Goal: Task Accomplishment & Management: Manage account settings

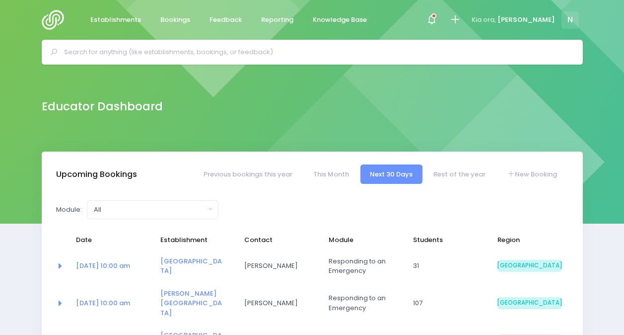
select select "5"
click at [433, 21] on span at bounding box center [432, 20] width 2 height 2
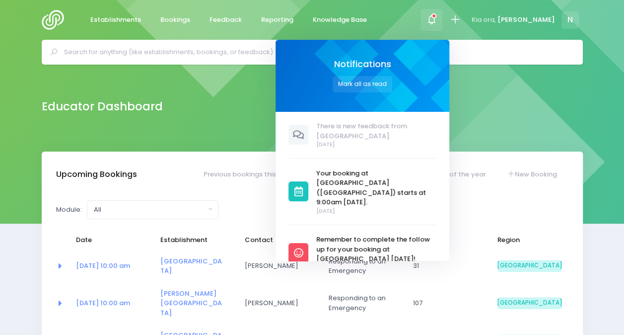
click at [278, 110] on div "Educator Dashboard" at bounding box center [312, 106] width 566 height 20
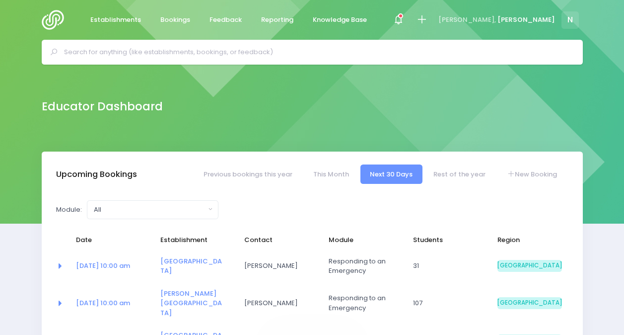
select select "5"
click at [409, 16] on span at bounding box center [398, 20] width 20 height 20
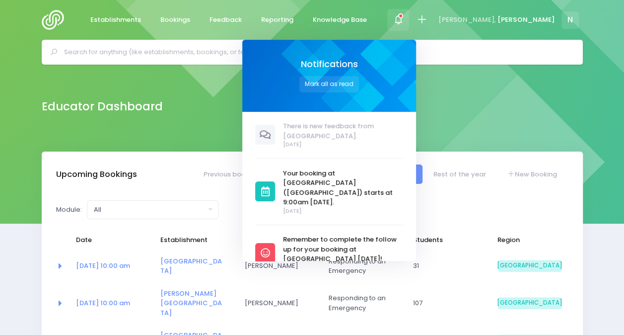
click at [507, 117] on div "Educator Dashboard" at bounding box center [312, 108] width 624 height 87
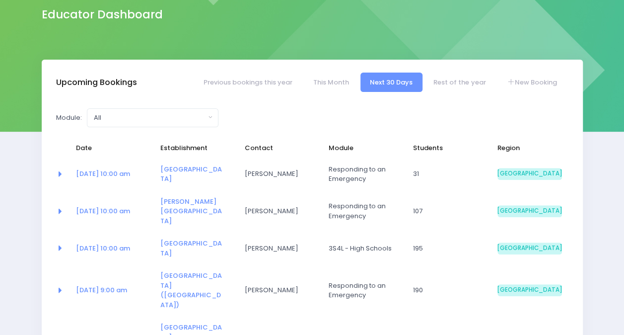
scroll to position [91, 0]
click at [455, 78] on link "Rest of the year" at bounding box center [460, 82] width 72 height 19
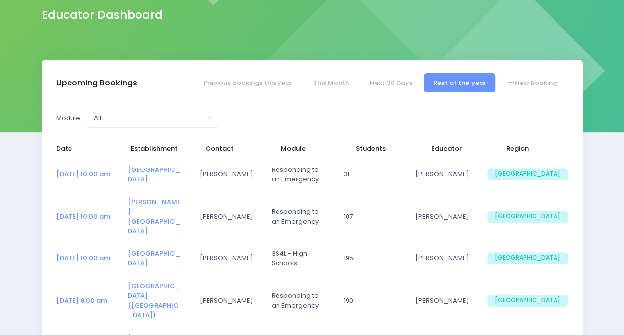
select select "5"
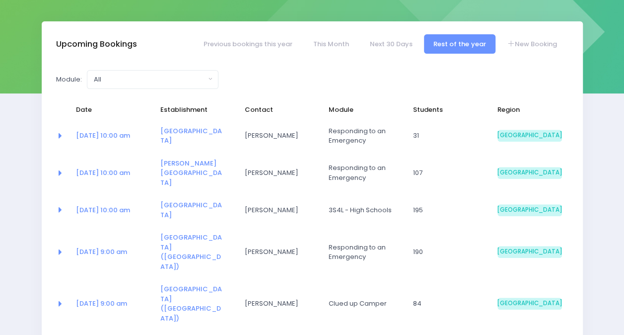
scroll to position [127, 0]
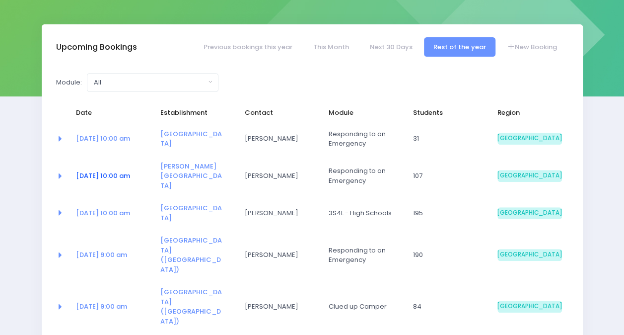
click at [117, 171] on link "22 Oct at 10:00 am" at bounding box center [103, 175] width 54 height 9
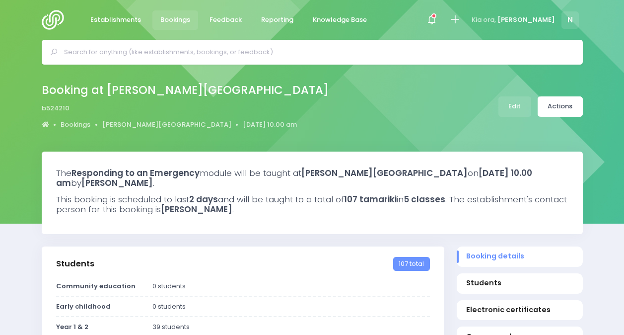
select select "5"
click at [516, 104] on link "Edit" at bounding box center [515, 106] width 33 height 20
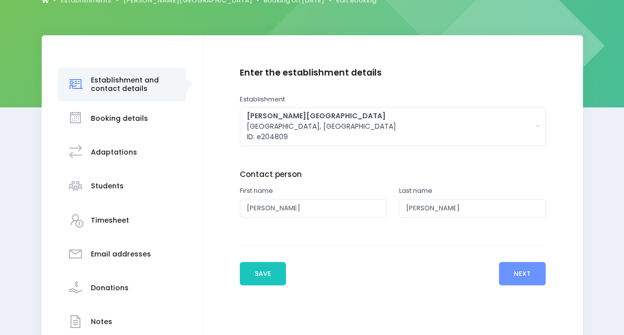
scroll to position [119, 0]
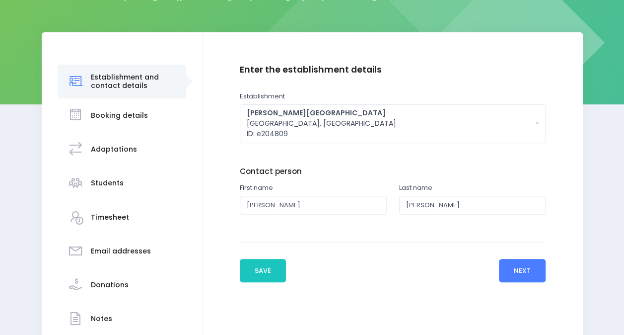
click at [523, 271] on button "Next" at bounding box center [522, 271] width 47 height 24
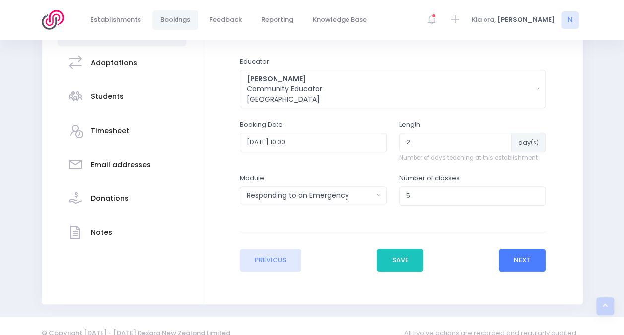
scroll to position [207, 0]
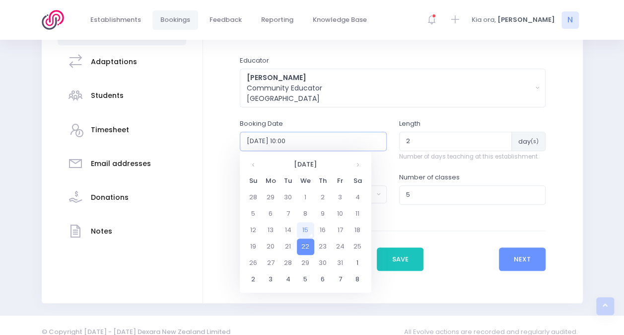
click at [326, 134] on input "2025-10-22 10:00" at bounding box center [313, 141] width 147 height 19
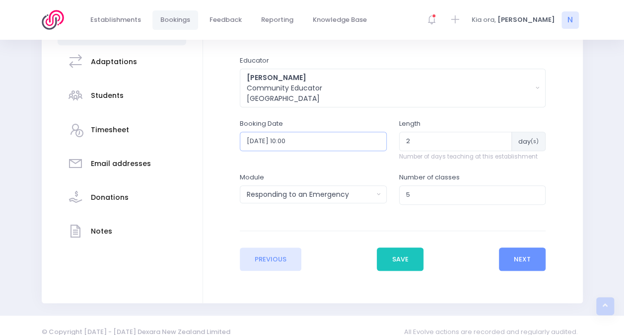
click at [326, 134] on input "2025-10-22 10:00" at bounding box center [313, 141] width 147 height 19
click at [532, 259] on button "Next" at bounding box center [522, 259] width 47 height 24
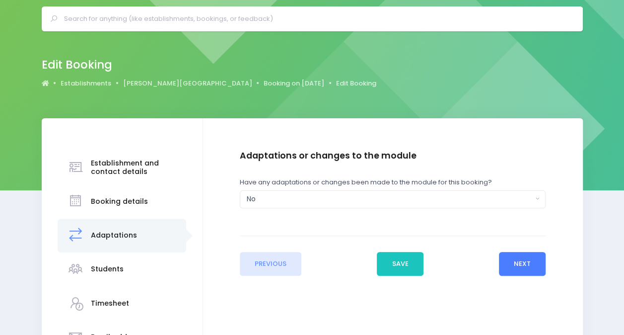
scroll to position [0, 0]
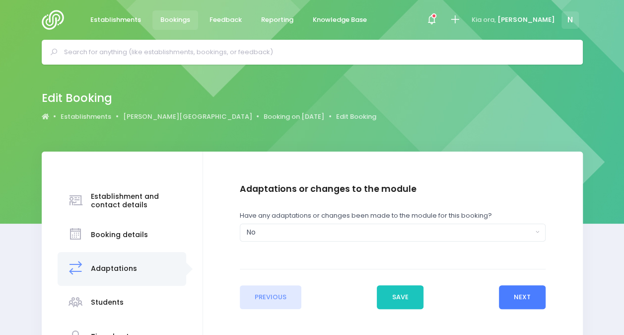
click at [525, 298] on button "Next" at bounding box center [522, 297] width 47 height 24
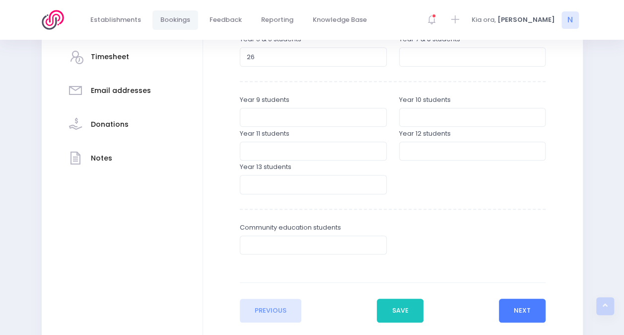
scroll to position [343, 0]
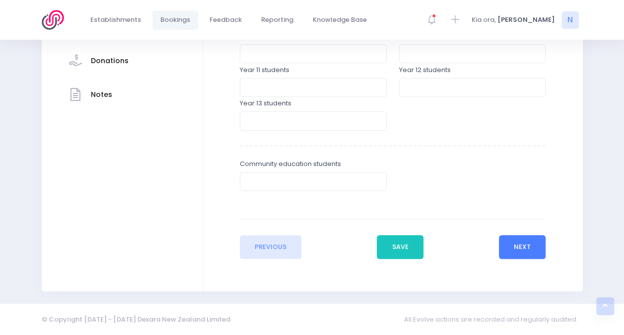
click at [535, 241] on button "Next" at bounding box center [522, 247] width 47 height 24
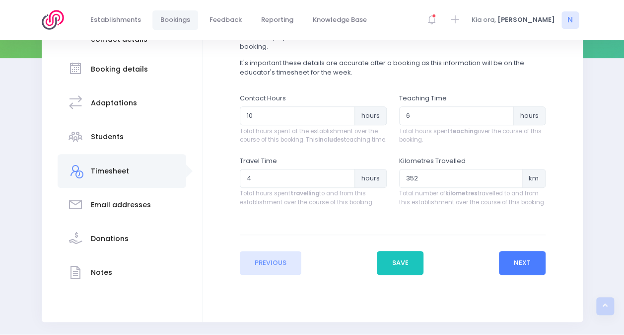
scroll to position [167, 0]
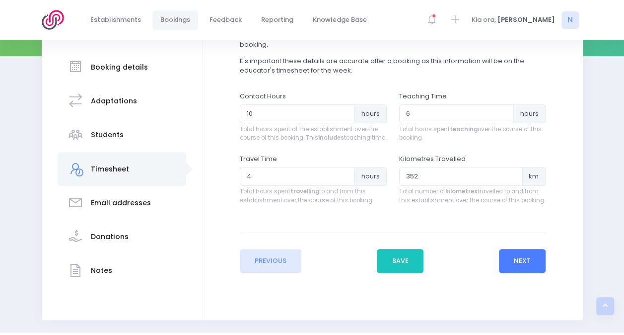
click at [524, 273] on button "Next" at bounding box center [522, 261] width 47 height 24
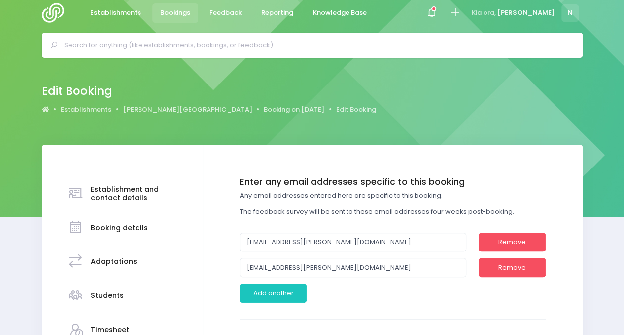
scroll to position [0, 0]
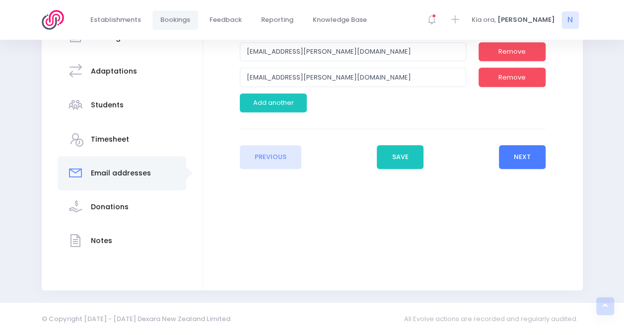
click at [515, 157] on button "Next" at bounding box center [522, 157] width 47 height 24
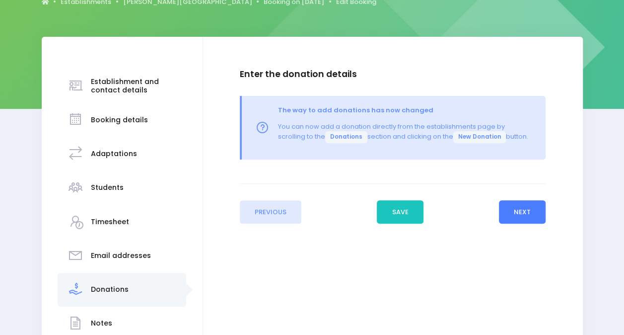
scroll to position [121, 0]
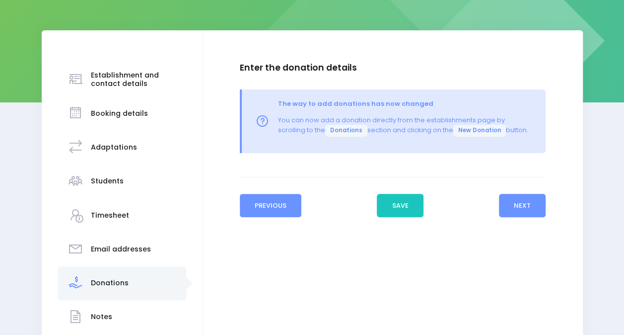
click at [273, 199] on button "Previous" at bounding box center [271, 206] width 62 height 24
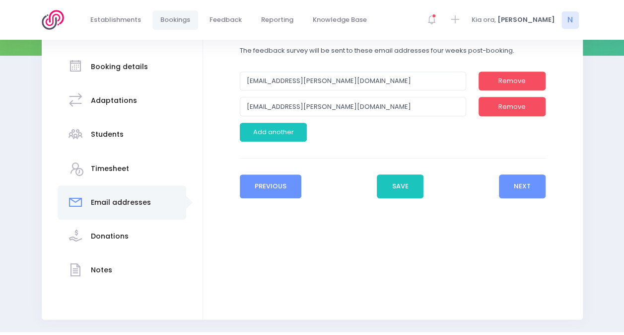
scroll to position [168, 0]
click at [297, 197] on div "Enter the establishment details Establishment Select one... 120 Aerodrome Rd Pr…" at bounding box center [393, 152] width 380 height 336
click at [279, 190] on button "Previous" at bounding box center [271, 186] width 62 height 24
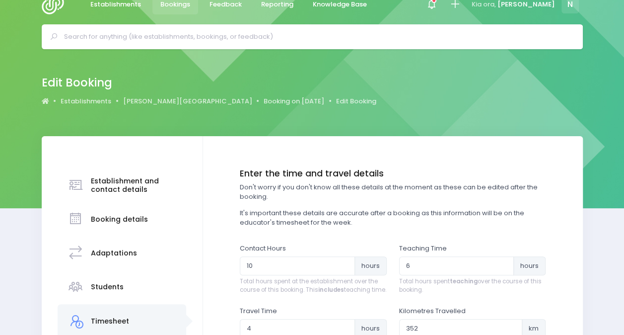
scroll to position [0, 0]
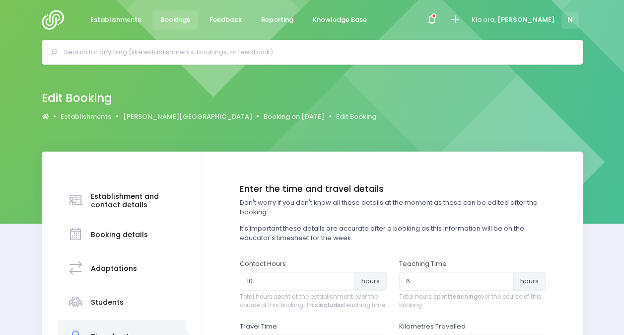
drag, startPoint x: 624, startPoint y: 54, endPoint x: 629, endPoint y: 114, distance: 59.8
click at [624, 114] on html "Establishments Bookings Feedback Reporting Knowledge Base" at bounding box center [312, 167] width 624 height 335
drag, startPoint x: 629, startPoint y: 114, endPoint x: 561, endPoint y: 115, distance: 67.6
click at [561, 115] on div "Edit Booking Establishments Lumsden School Booking on 22 October 2025 Edit Book…" at bounding box center [312, 106] width 566 height 36
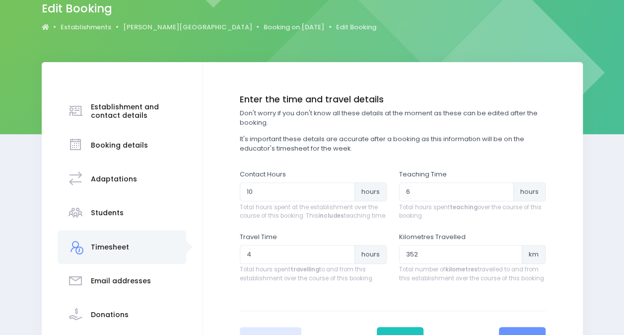
scroll to position [118, 0]
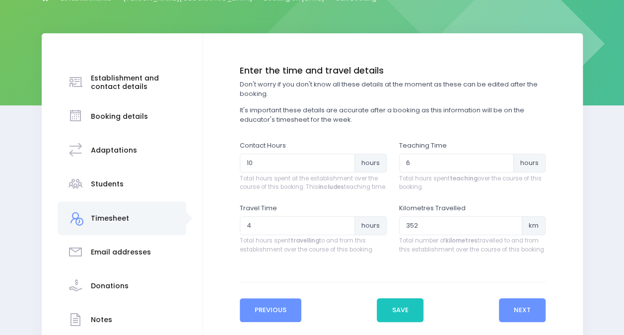
click at [281, 320] on button "Previous" at bounding box center [271, 310] width 62 height 24
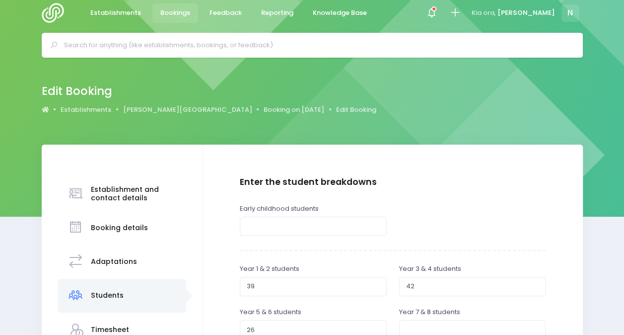
scroll to position [0, 0]
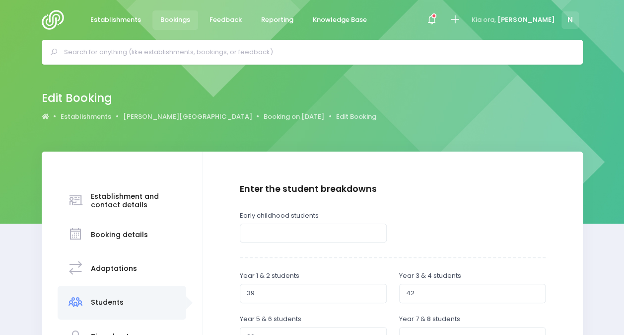
drag, startPoint x: 623, startPoint y: 114, endPoint x: 633, endPoint y: 167, distance: 53.6
click at [624, 167] on html "Establishments Bookings Feedback Reporting Knowledge Base" at bounding box center [312, 167] width 624 height 335
drag, startPoint x: 633, startPoint y: 167, endPoint x: 595, endPoint y: 118, distance: 62.2
click at [595, 118] on div "Edit Booking Establishments Lumsden School Booking on 22 October 2025 Edit Book…" at bounding box center [312, 106] width 566 height 36
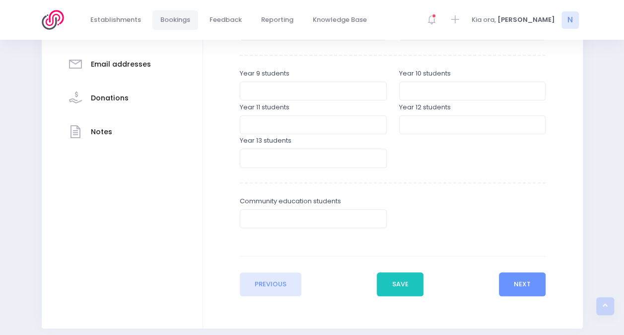
scroll to position [308, 0]
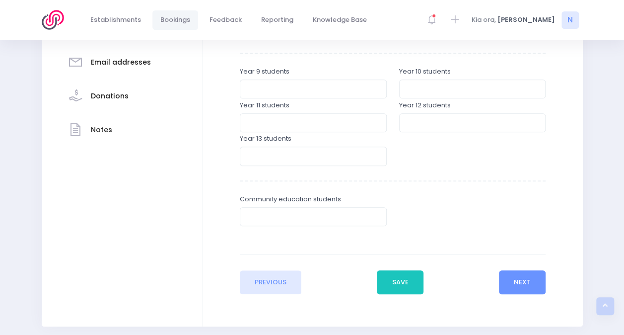
click at [268, 294] on div "Enter the establishment details Establishment Select one... 120 Aerodrome Rd Pr…" at bounding box center [393, 85] width 380 height 483
click at [276, 267] on div "Previous Save Next" at bounding box center [393, 274] width 306 height 40
click at [271, 278] on button "Previous" at bounding box center [271, 282] width 62 height 24
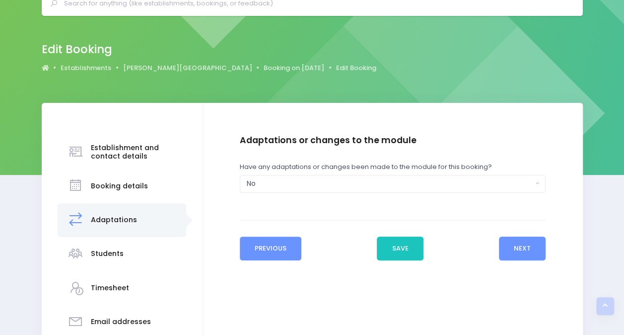
scroll to position [0, 0]
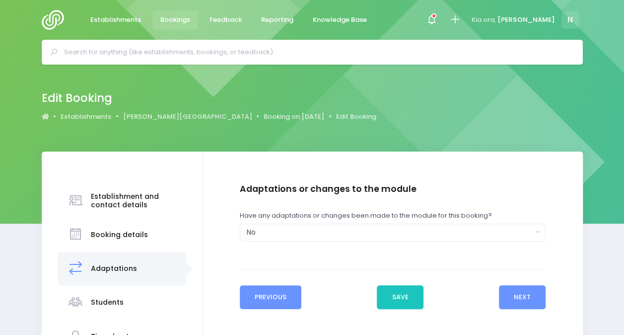
click at [270, 298] on button "Previous" at bounding box center [271, 297] width 62 height 24
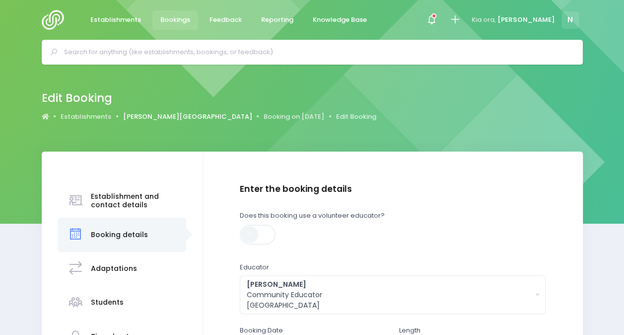
click at [152, 116] on link "[PERSON_NAME][GEOGRAPHIC_DATA]" at bounding box center [187, 117] width 129 height 10
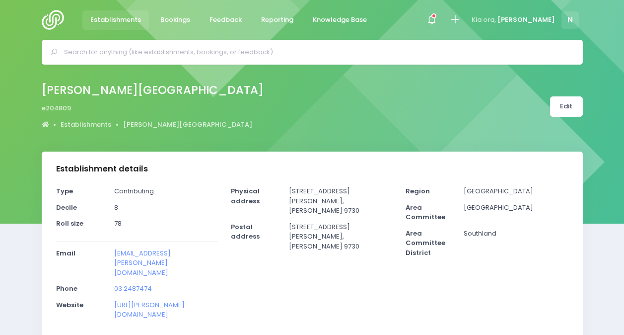
select select "5"
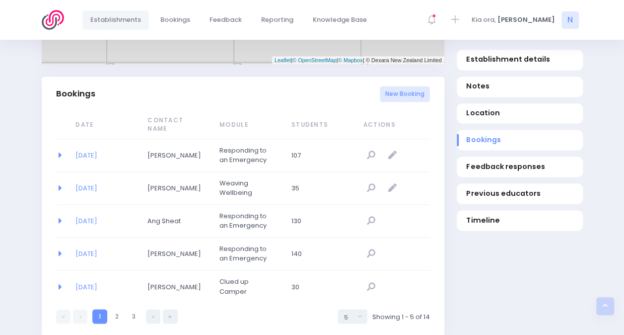
scroll to position [646, 0]
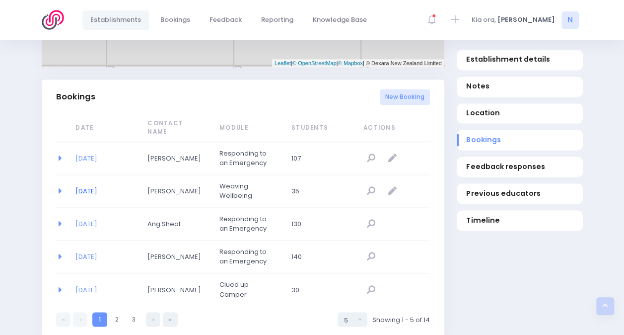
click at [95, 186] on link "[DATE]" at bounding box center [86, 190] width 22 height 9
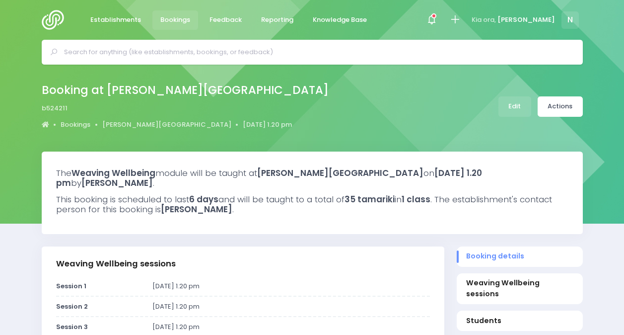
select select "5"
click at [518, 101] on link "Edit" at bounding box center [515, 106] width 33 height 20
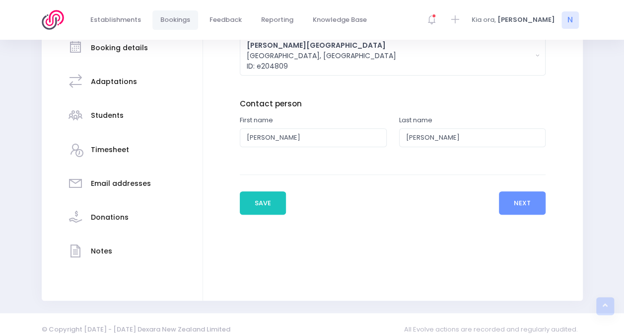
scroll to position [197, 0]
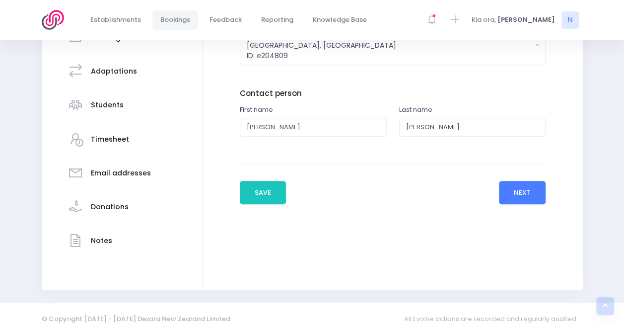
click at [516, 183] on button "Next" at bounding box center [522, 193] width 47 height 24
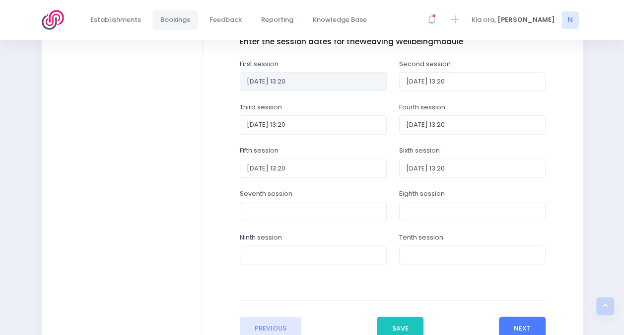
scroll to position [411, 0]
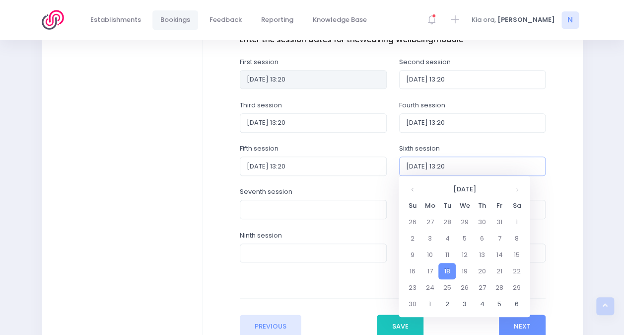
drag, startPoint x: 461, startPoint y: 167, endPoint x: 405, endPoint y: 162, distance: 56.8
click at [405, 162] on input "2025-11-18 13:20" at bounding box center [472, 165] width 147 height 19
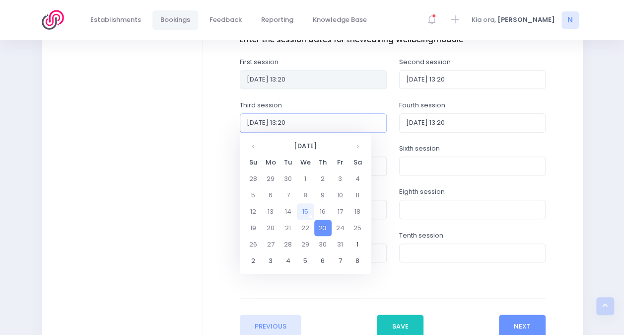
drag, startPoint x: 302, startPoint y: 122, endPoint x: 204, endPoint y: 134, distance: 99.1
click at [204, 134] on div "Enter the establishment details Establishment Select one... 120 Aerodrome Rd Pr…" at bounding box center [393, 55] width 380 height 630
click at [329, 126] on input "text" at bounding box center [313, 122] width 147 height 19
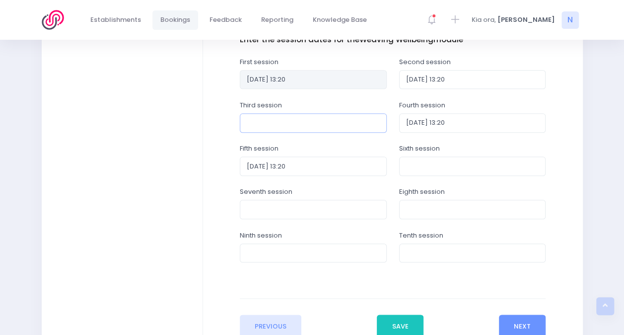
click at [262, 122] on input "text" at bounding box center [313, 122] width 147 height 19
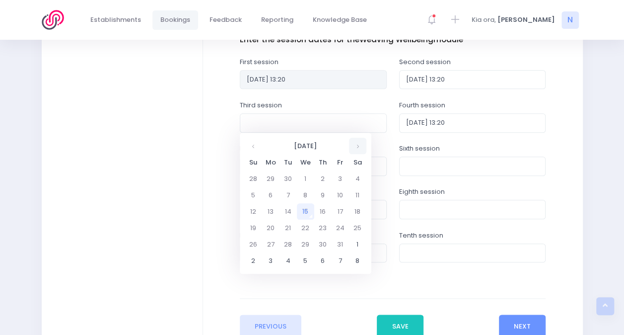
click at [364, 141] on th at bounding box center [357, 146] width 17 height 16
click at [289, 209] on td "11" at bounding box center [288, 211] width 17 height 16
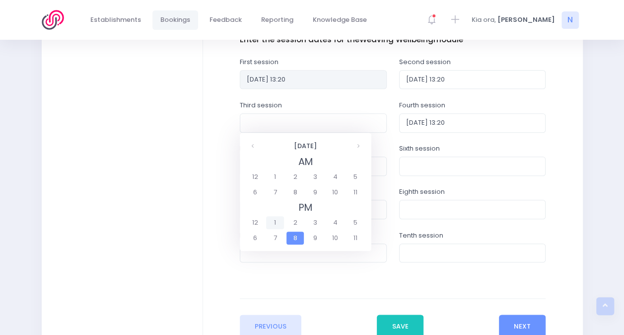
click at [274, 223] on span "1" at bounding box center [274, 222] width 17 height 13
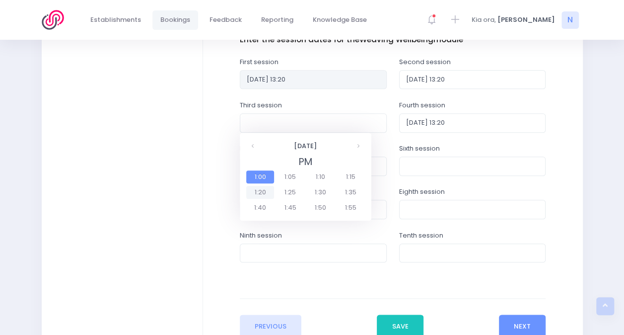
click at [265, 194] on span "1:20" at bounding box center [260, 192] width 28 height 13
type input "2025-11-11 13:20"
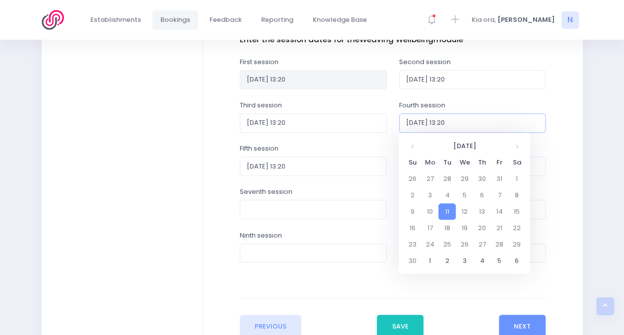
click at [446, 126] on input "2025-11-11 13:20" at bounding box center [472, 122] width 147 height 19
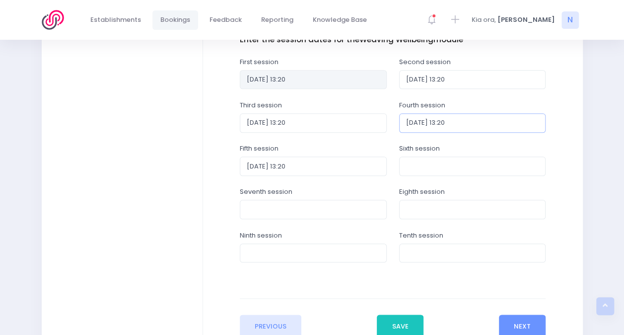
drag, startPoint x: 460, startPoint y: 121, endPoint x: 371, endPoint y: 117, distance: 89.0
click at [371, 117] on div "Third session 2025-11-11 13:20 Fourth session 2025-11-11 13:20" at bounding box center [392, 121] width 318 height 43
click at [439, 123] on input "text" at bounding box center [472, 122] width 147 height 19
click at [463, 119] on input "text" at bounding box center [472, 122] width 147 height 19
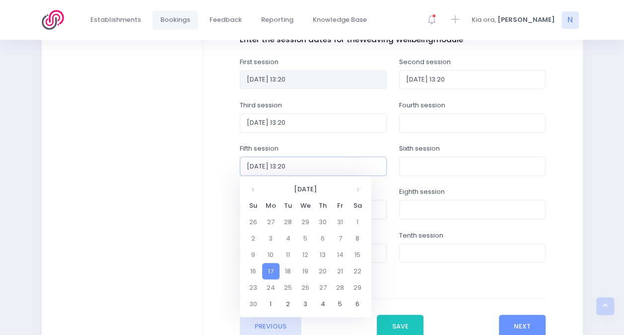
click at [323, 162] on input "2025-11-17 13:20" at bounding box center [313, 165] width 147 height 19
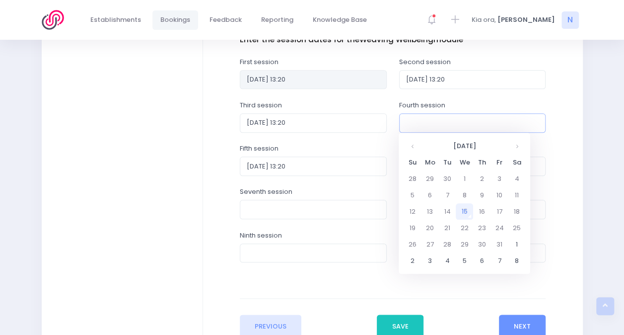
click at [421, 116] on input "text" at bounding box center [472, 122] width 147 height 19
click at [516, 150] on th at bounding box center [516, 146] width 17 height 16
click at [432, 224] on td "17" at bounding box center [429, 228] width 17 height 16
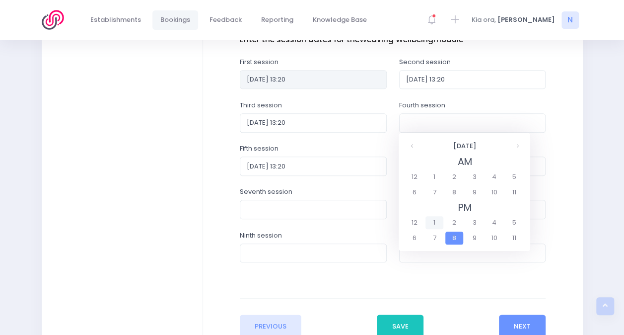
click at [438, 221] on span "1" at bounding box center [434, 222] width 17 height 13
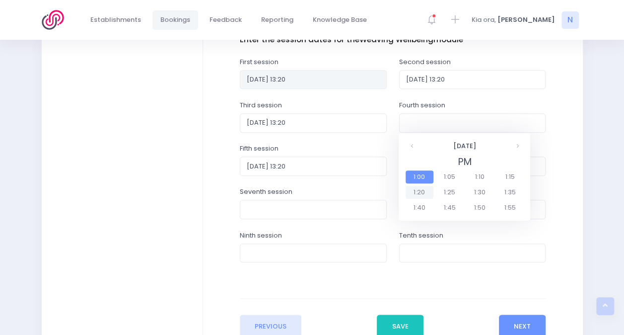
click at [421, 191] on span "1:20" at bounding box center [420, 192] width 28 height 13
type input "2025-11-17 13:20"
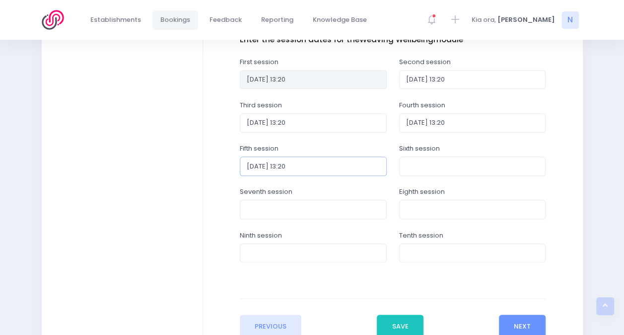
click at [314, 167] on input "2025-11-17 13:20" at bounding box center [313, 165] width 147 height 19
drag, startPoint x: 314, startPoint y: 167, endPoint x: 204, endPoint y: 166, distance: 110.3
click at [204, 166] on div "Enter the establishment details Establishment Select one... 120 Aerodrome Rd Pr…" at bounding box center [393, 55] width 380 height 630
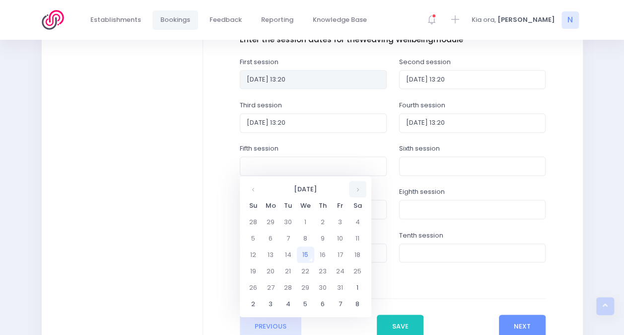
click at [362, 191] on th at bounding box center [357, 189] width 17 height 16
click at [275, 284] on td "24" at bounding box center [270, 287] width 17 height 16
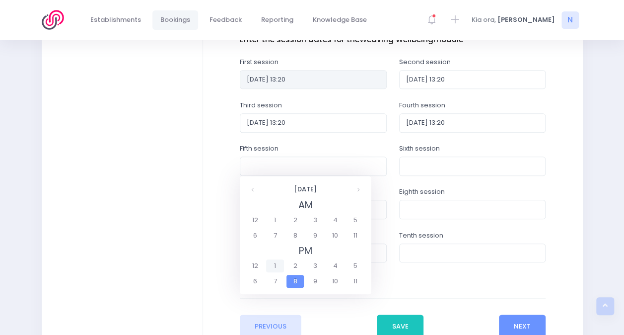
click at [279, 266] on span "1" at bounding box center [274, 265] width 17 height 13
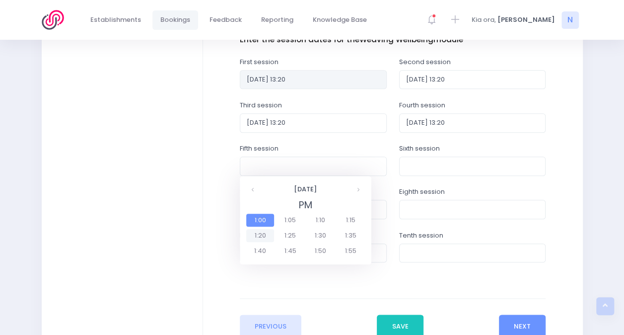
click at [267, 234] on span "1:20" at bounding box center [260, 235] width 28 height 13
type input "2025-11-24 13:20"
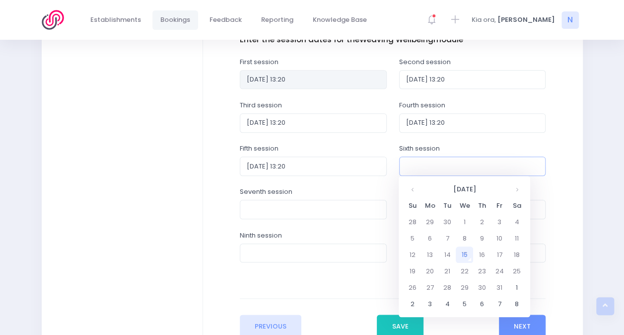
click at [440, 164] on input "text" at bounding box center [472, 165] width 147 height 19
click at [516, 191] on th at bounding box center [516, 189] width 17 height 16
click at [447, 290] on td "25" at bounding box center [447, 287] width 17 height 16
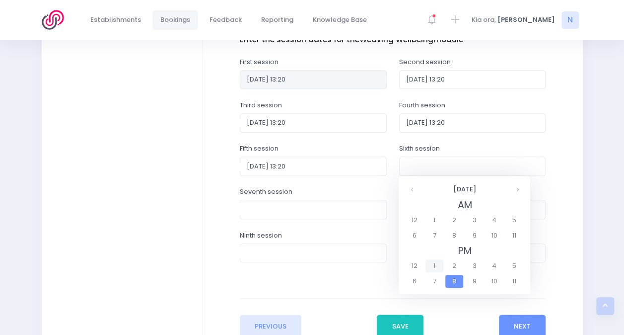
click at [433, 263] on span "1" at bounding box center [434, 265] width 17 height 13
click at [423, 234] on span "1:20" at bounding box center [420, 235] width 28 height 13
type input "2025-11-25 13:20"
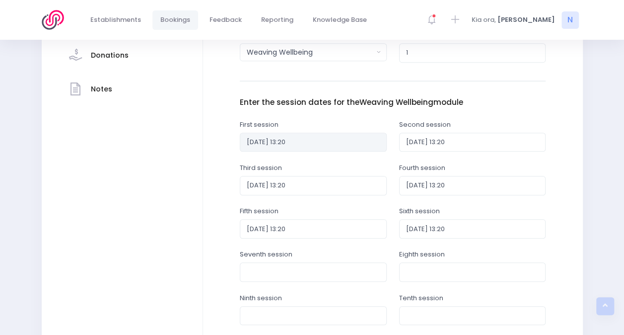
scroll to position [490, 0]
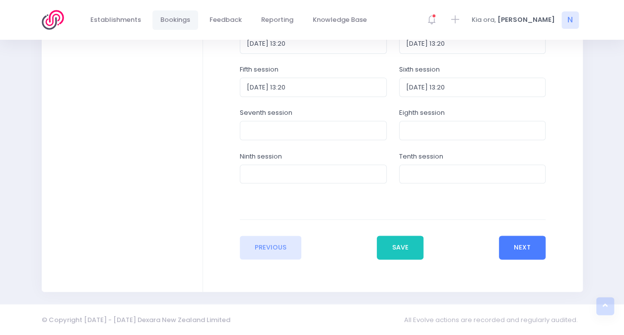
click at [524, 245] on button "Next" at bounding box center [522, 247] width 47 height 24
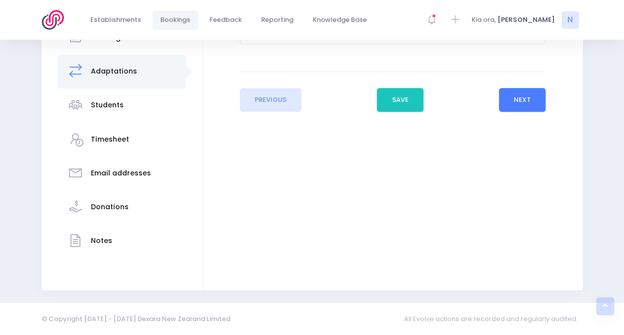
scroll to position [0, 0]
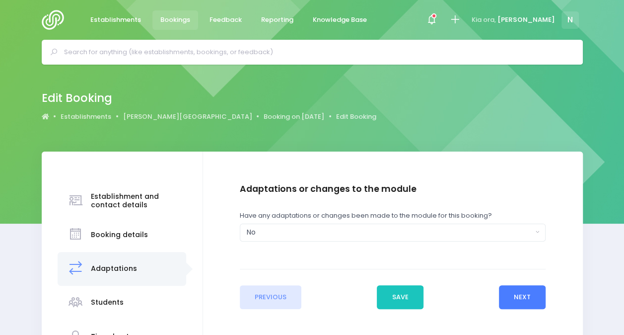
click at [519, 297] on button "Next" at bounding box center [522, 297] width 47 height 24
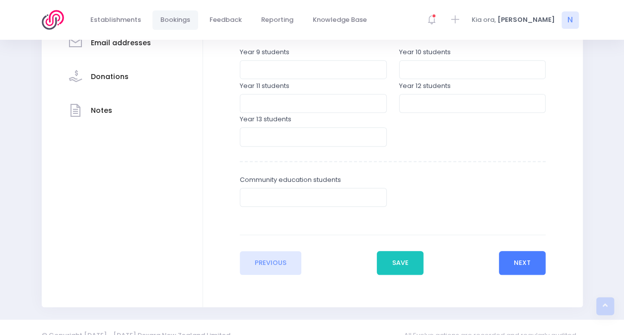
scroll to position [328, 0]
click at [534, 256] on button "Next" at bounding box center [522, 262] width 47 height 24
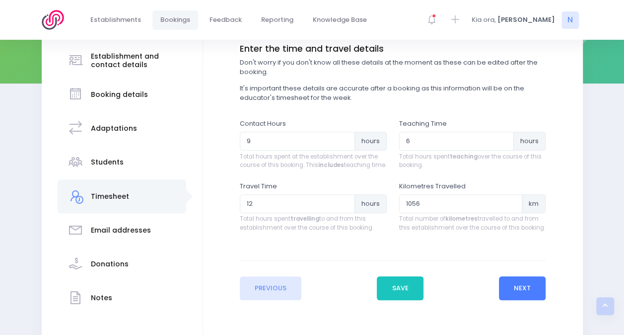
scroll to position [197, 0]
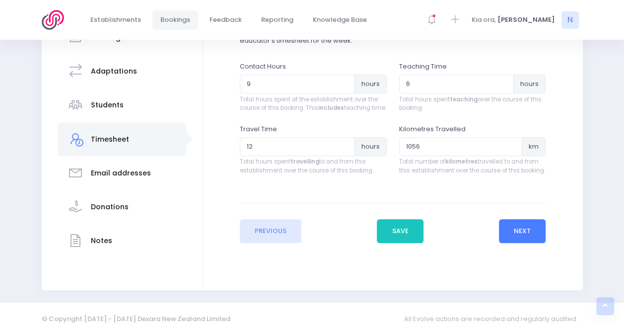
click at [531, 243] on button "Next" at bounding box center [522, 231] width 47 height 24
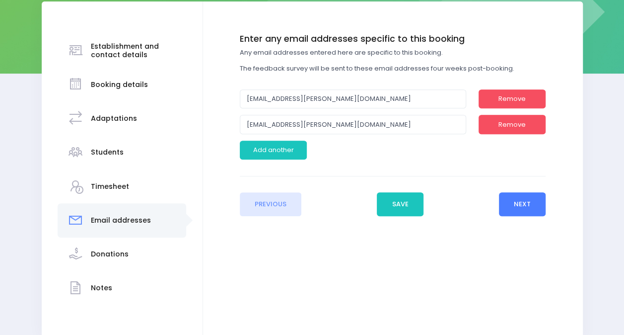
scroll to position [154, 0]
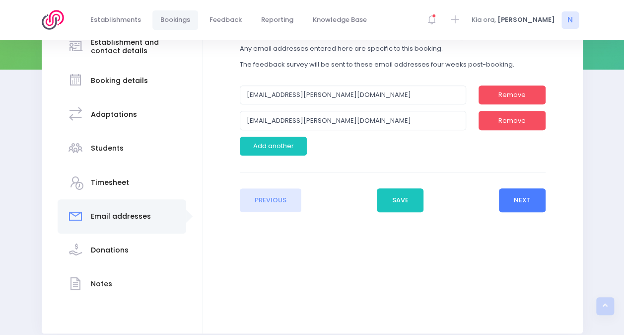
click at [533, 197] on button "Next" at bounding box center [522, 200] width 47 height 24
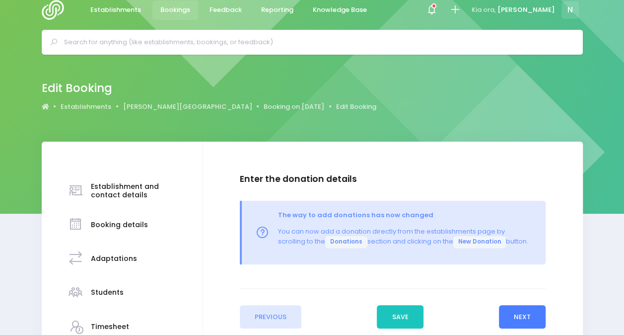
scroll to position [0, 0]
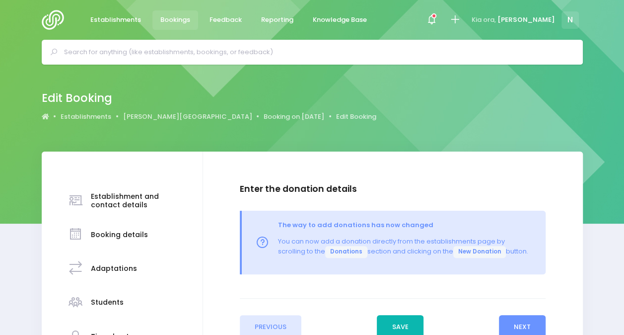
click at [412, 323] on button "Save" at bounding box center [400, 327] width 47 height 24
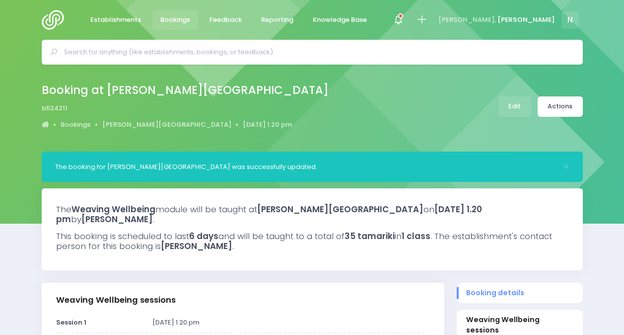
select select "5"
click at [553, 105] on link "Actions" at bounding box center [560, 106] width 45 height 20
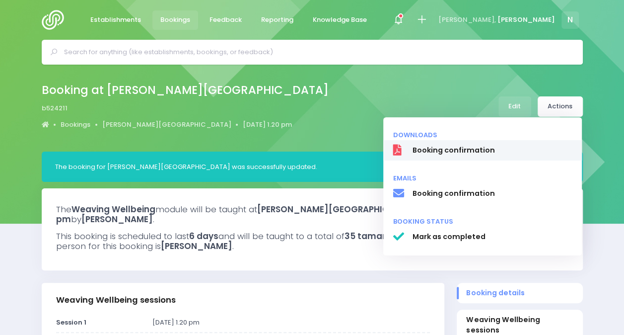
click at [445, 152] on span "Booking confirmation" at bounding box center [492, 150] width 160 height 10
